Goal: Transaction & Acquisition: Purchase product/service

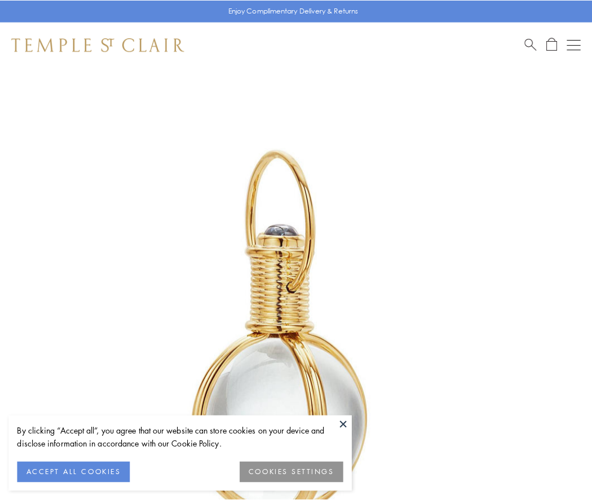
scroll to position [294, 0]
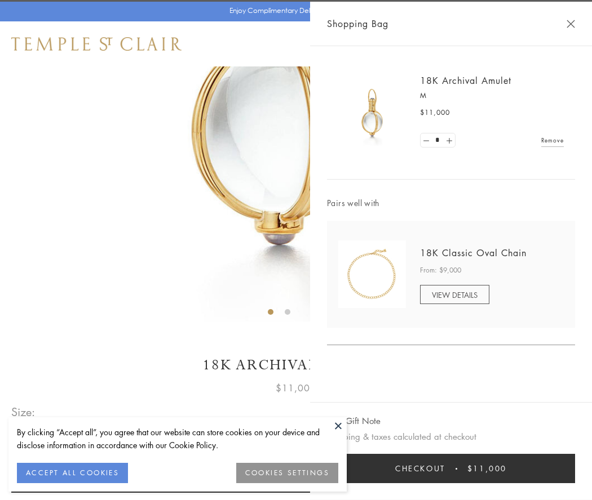
click at [451, 469] on button "Checkout $11,000" at bounding box center [451, 468] width 248 height 29
